Goal: Communication & Community: Answer question/provide support

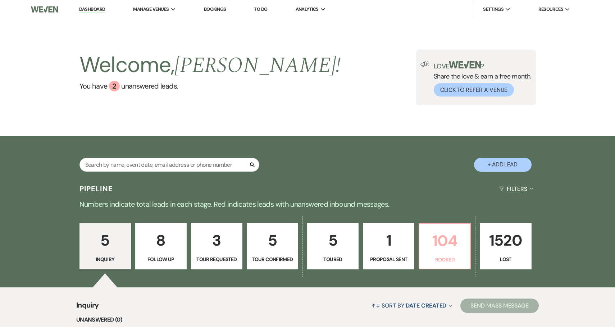
click at [441, 238] on p "104" at bounding box center [445, 241] width 42 height 24
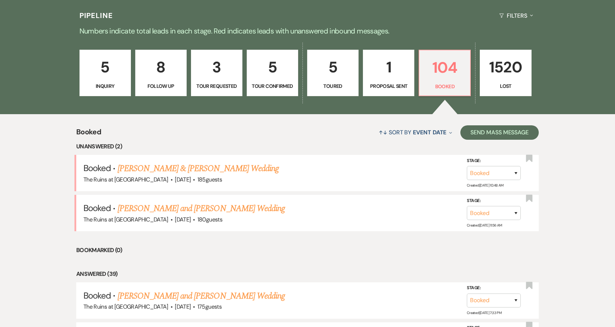
scroll to position [174, 0]
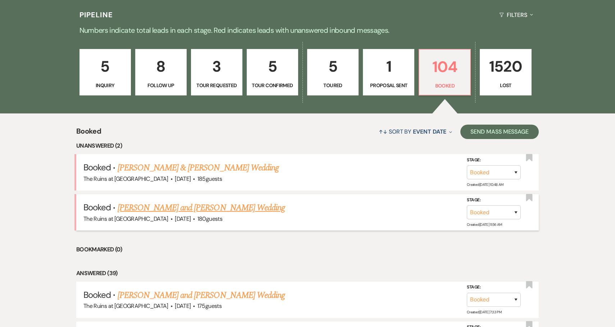
click at [255, 206] on link "[PERSON_NAME] and [PERSON_NAME] Wedding" at bounding box center [202, 207] width 168 height 13
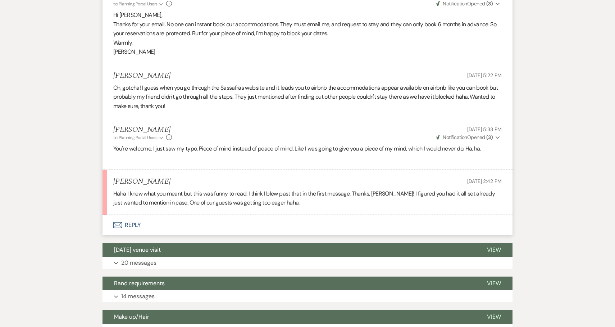
scroll to position [327, 0]
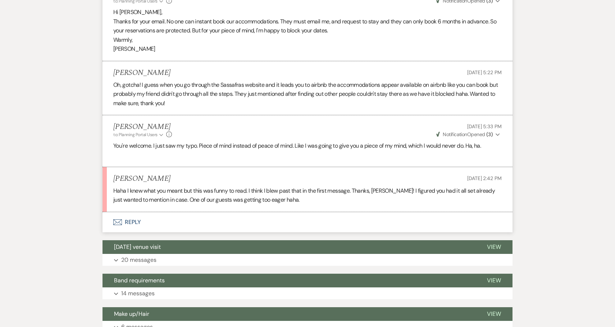
click at [132, 221] on button "Envelope Reply" at bounding box center [308, 222] width 410 height 20
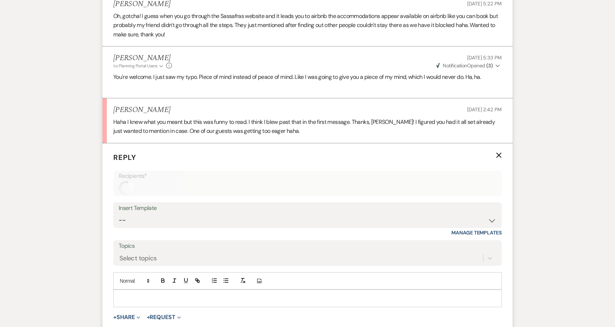
scroll to position [450, 0]
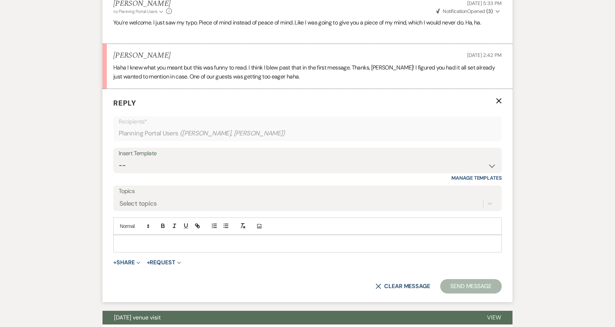
click at [146, 249] on div at bounding box center [308, 243] width 388 height 17
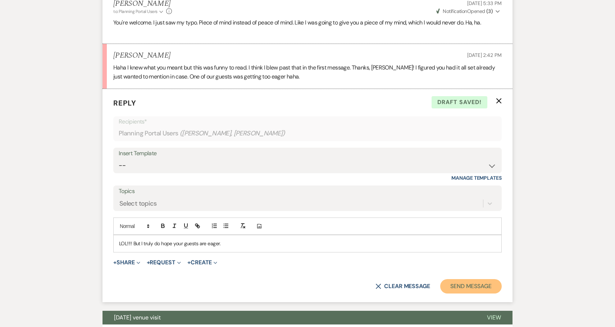
click at [466, 285] on button "Send Message" at bounding box center [471, 286] width 62 height 14
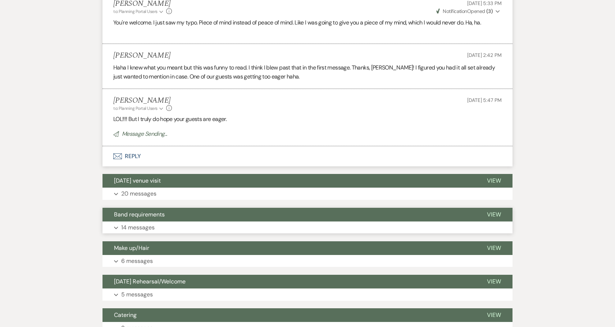
scroll to position [0, 0]
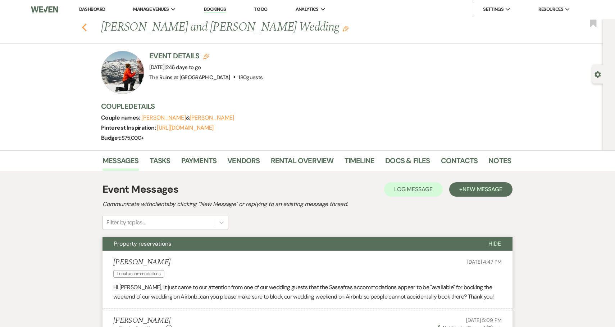
click at [83, 26] on use "button" at bounding box center [84, 27] width 5 height 8
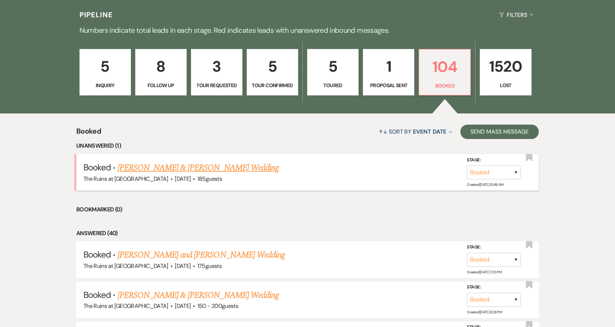
click at [234, 163] on link "[PERSON_NAME] & [PERSON_NAME] Wedding" at bounding box center [198, 167] width 161 height 13
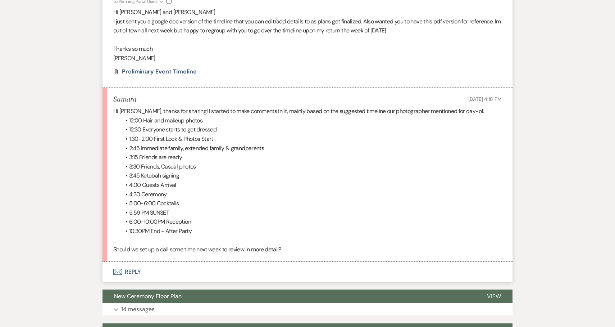
scroll to position [280, 0]
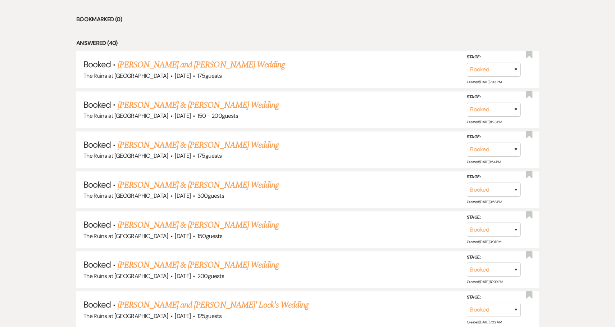
scroll to position [419, 0]
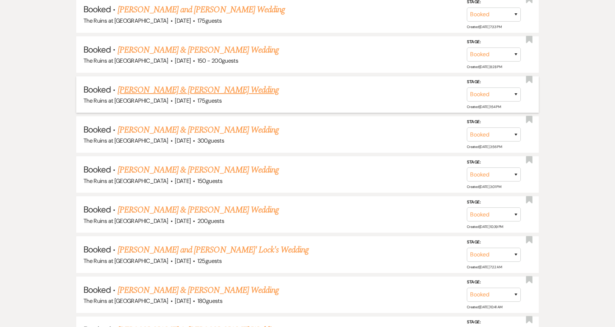
click at [218, 87] on link "[PERSON_NAME] & [PERSON_NAME] Wedding" at bounding box center [198, 89] width 161 height 13
